Goal: Information Seeking & Learning: Learn about a topic

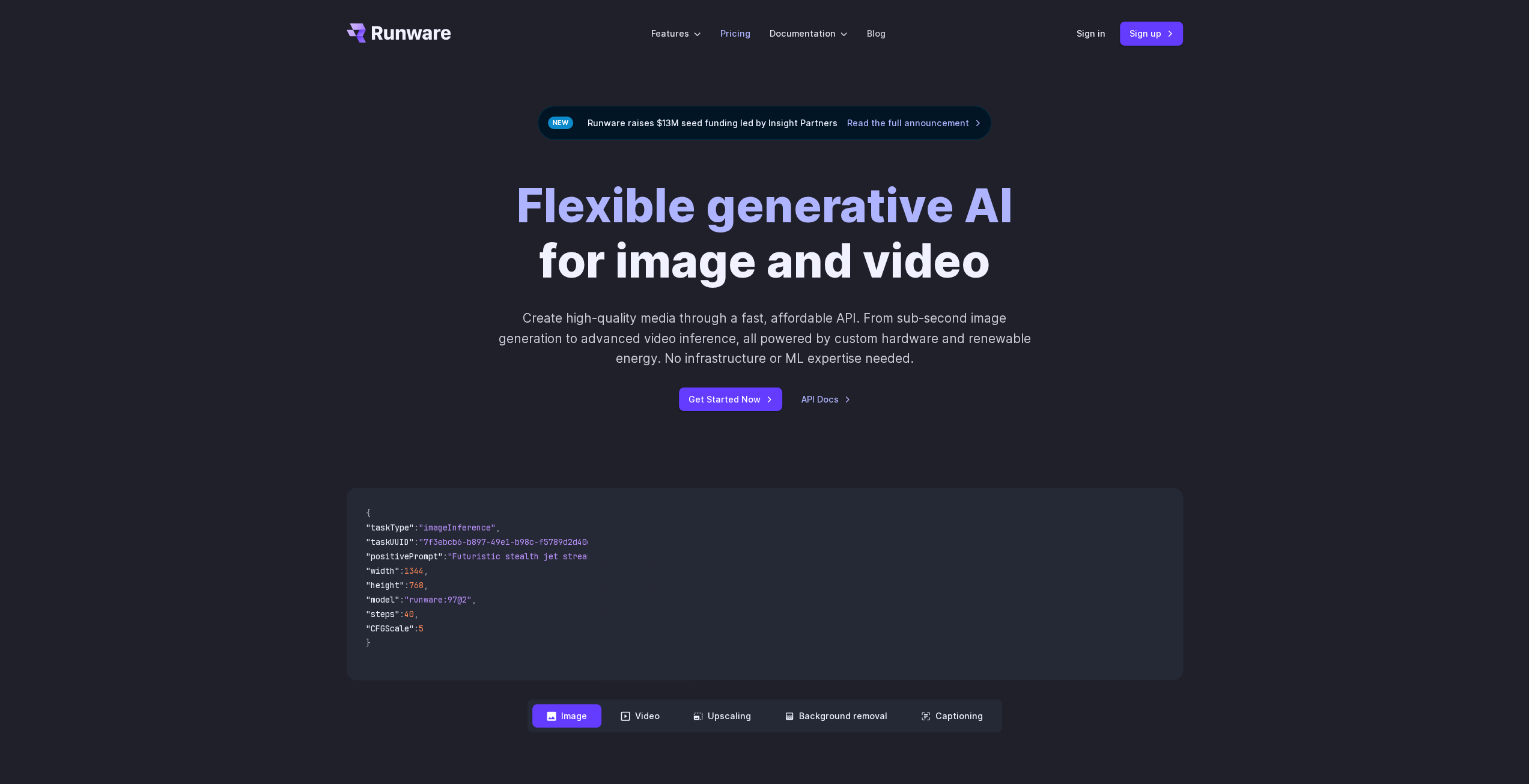
click at [734, 32] on link "Pricing" at bounding box center [735, 33] width 30 height 14
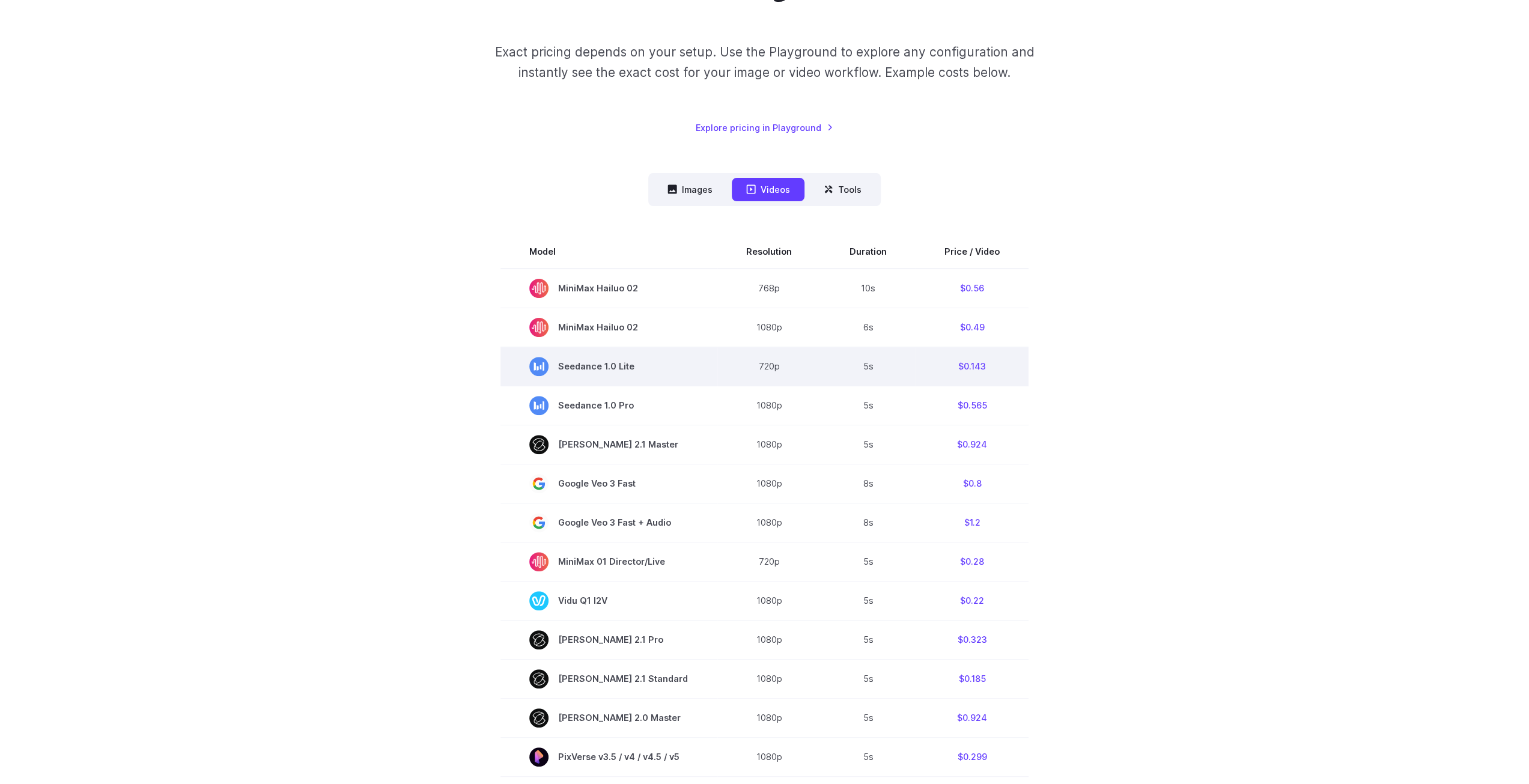
scroll to position [241, 0]
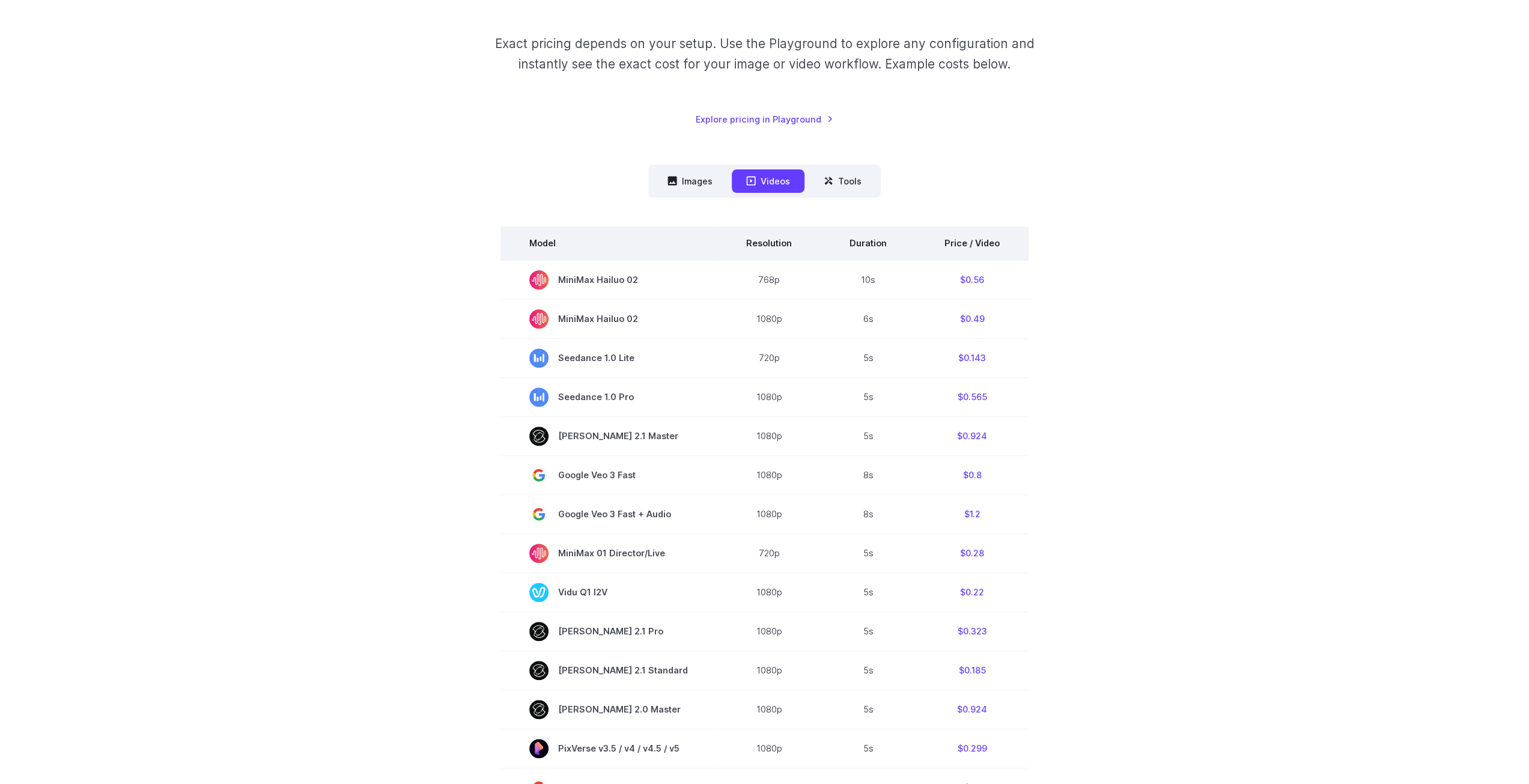
click at [976, 250] on th "Price / Video" at bounding box center [972, 243] width 113 height 34
click at [972, 242] on th "Price / Video" at bounding box center [972, 243] width 113 height 34
click at [709, 179] on button "Images" at bounding box center [690, 181] width 74 height 23
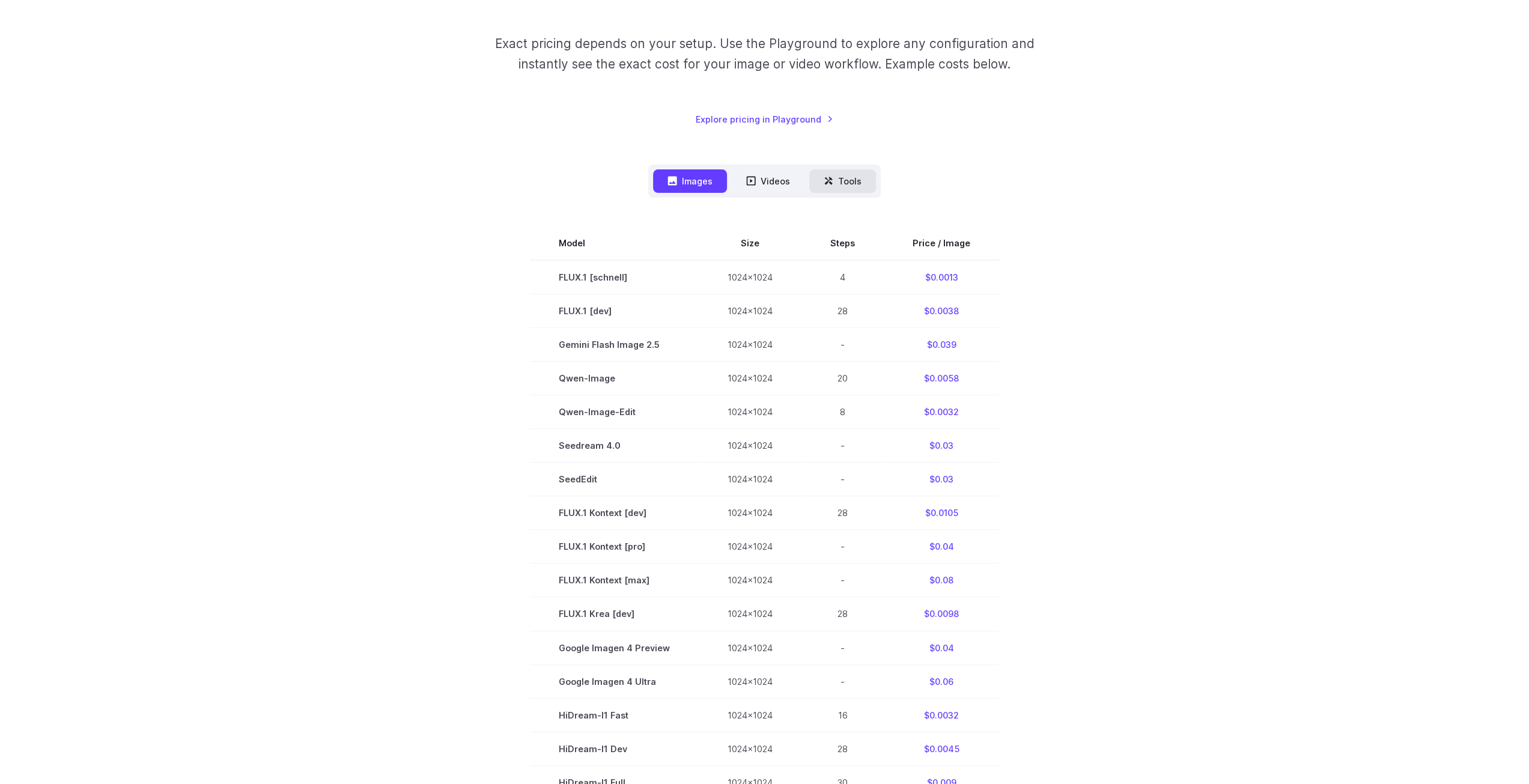
click at [829, 184] on icon at bounding box center [829, 181] width 10 height 10
click at [843, 178] on button "Tools" at bounding box center [842, 181] width 67 height 23
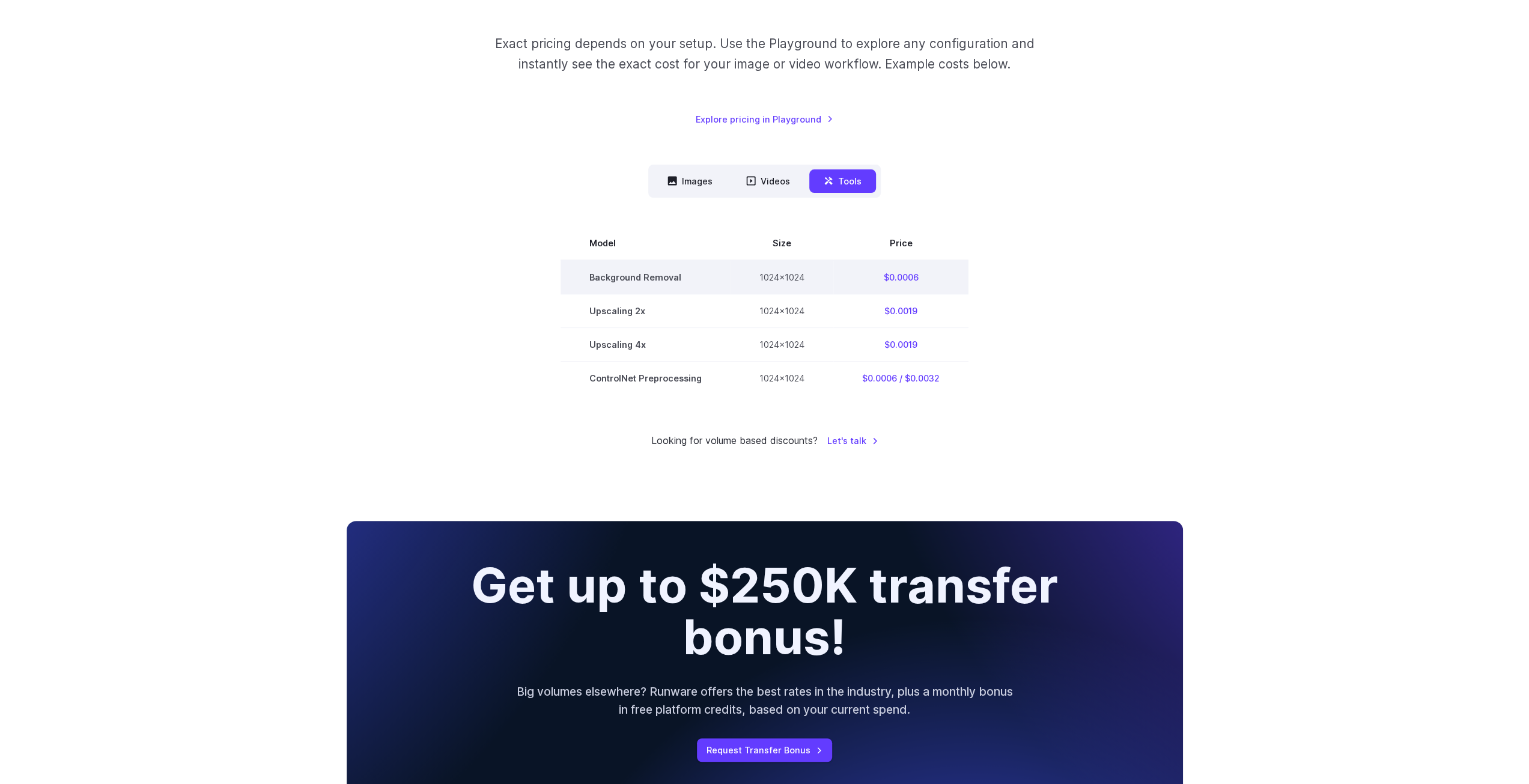
click at [606, 282] on td "Background Removal" at bounding box center [646, 277] width 170 height 34
click at [605, 308] on td "Upscaling 2x" at bounding box center [646, 311] width 170 height 34
